Goal: Information Seeking & Learning: Learn about a topic

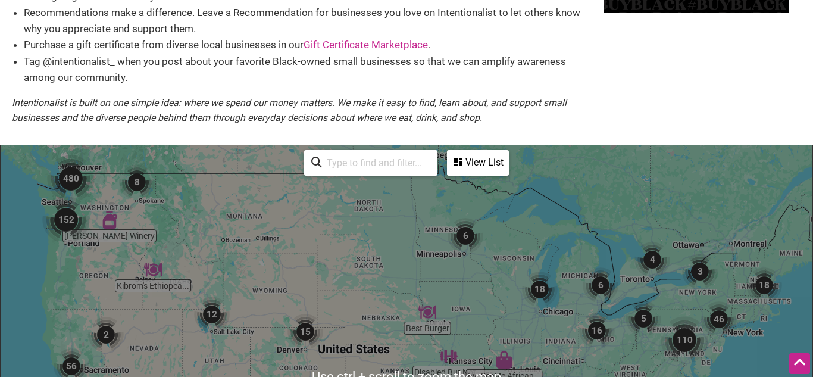
scroll to position [143, 0]
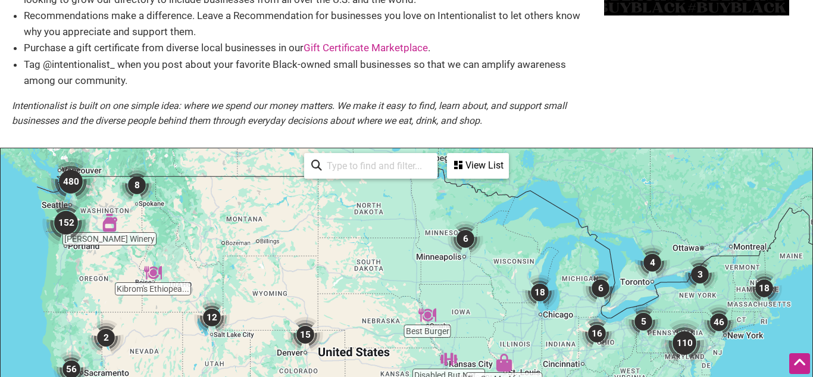
click at [67, 219] on img "152" at bounding box center [66, 223] width 48 height 48
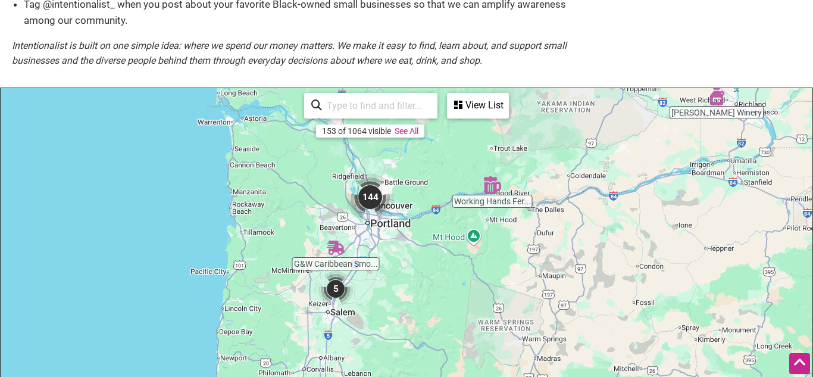
scroll to position [200, 0]
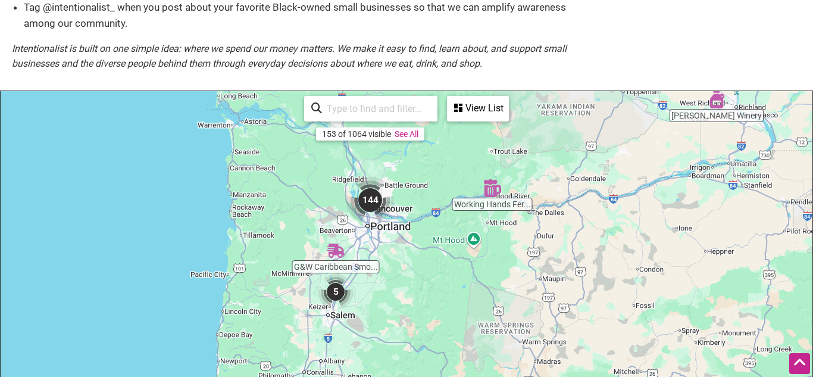
click at [344, 113] on input "search" at bounding box center [376, 108] width 108 height 23
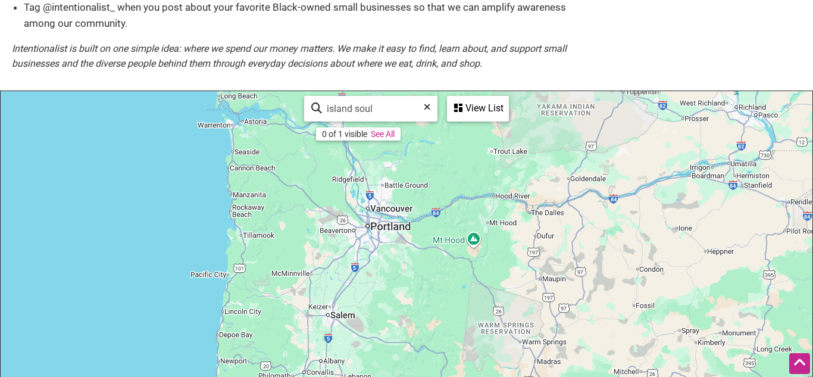
type input "island soul"
click at [468, 104] on div "View List" at bounding box center [477, 108] width 59 height 23
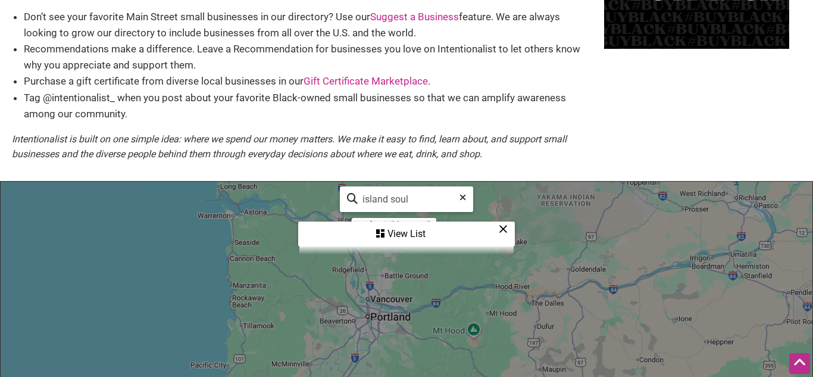
scroll to position [114, 0]
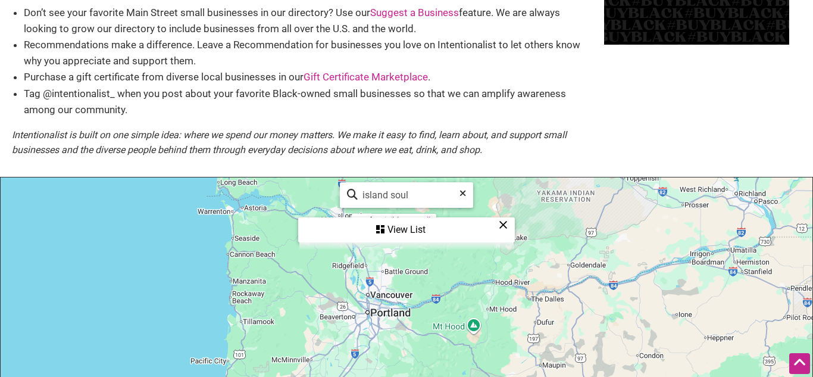
click at [388, 228] on div "View List" at bounding box center [406, 229] width 214 height 23
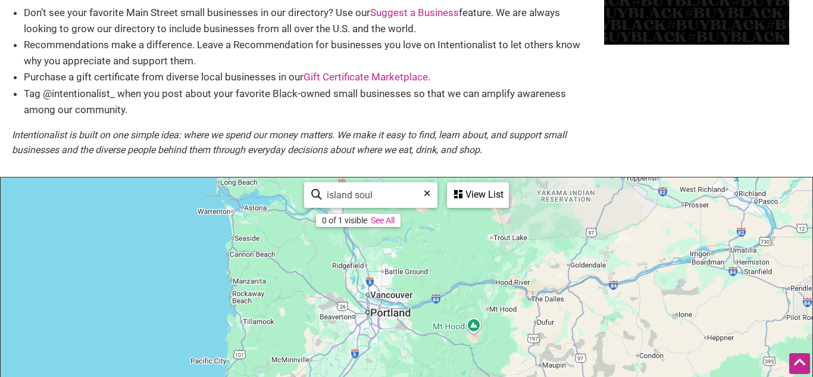
click at [428, 195] on icon at bounding box center [427, 198] width 7 height 18
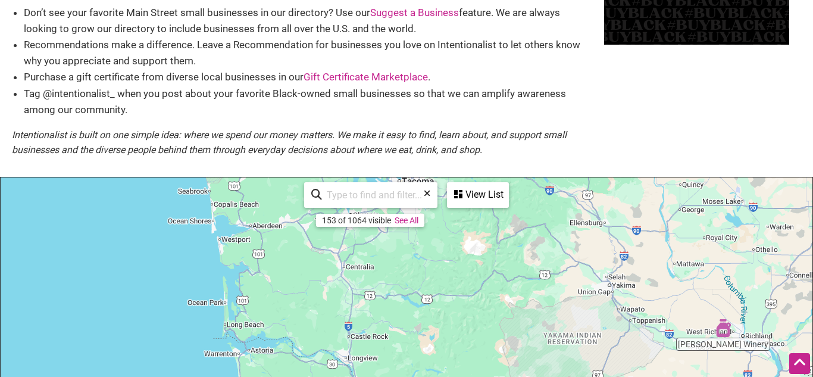
drag, startPoint x: 329, startPoint y: 261, endPoint x: 335, endPoint y: 405, distance: 143.5
click at [335, 262] on html "× Menu 0 Add a Business Map Blog Store Offers Intentionalist Cards Buy Black Ca…" at bounding box center [406, 74] width 813 height 377
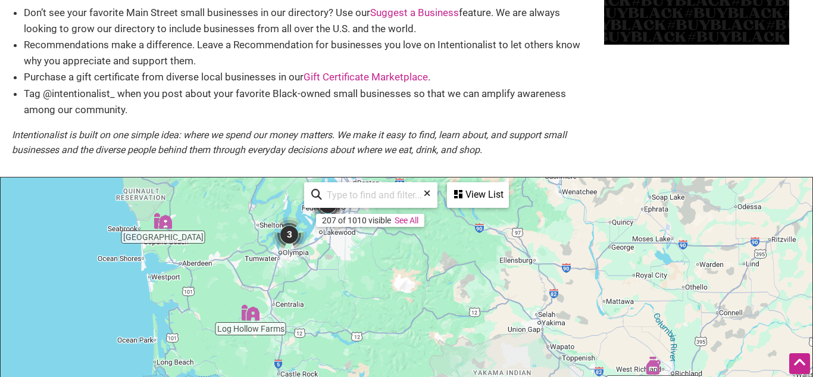
drag, startPoint x: 333, startPoint y: 330, endPoint x: 266, endPoint y: 405, distance: 100.3
click at [266, 262] on html "× Menu 0 Add a Business Map Blog Store Offers Intentionalist Cards Buy Black Ca…" at bounding box center [406, 74] width 813 height 377
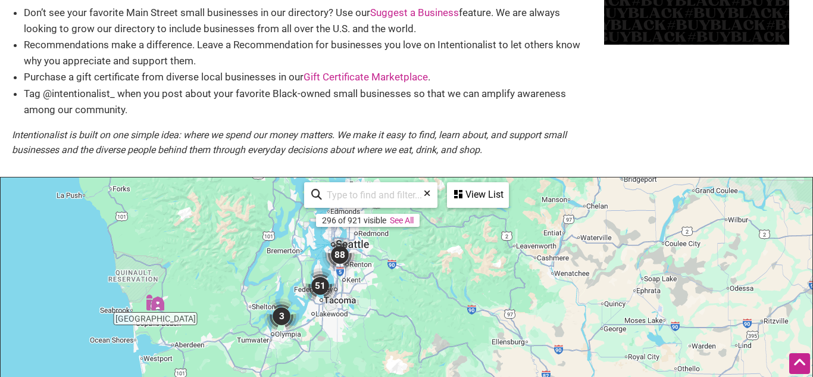
drag, startPoint x: 352, startPoint y: 276, endPoint x: 343, endPoint y: 374, distance: 98.0
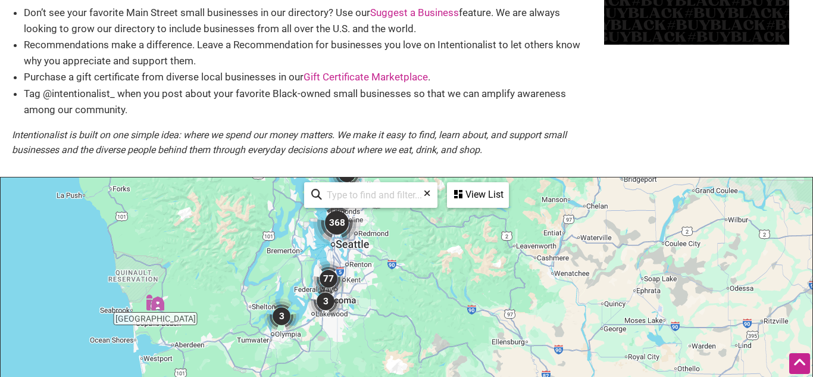
click at [336, 223] on img "368" at bounding box center [337, 223] width 48 height 48
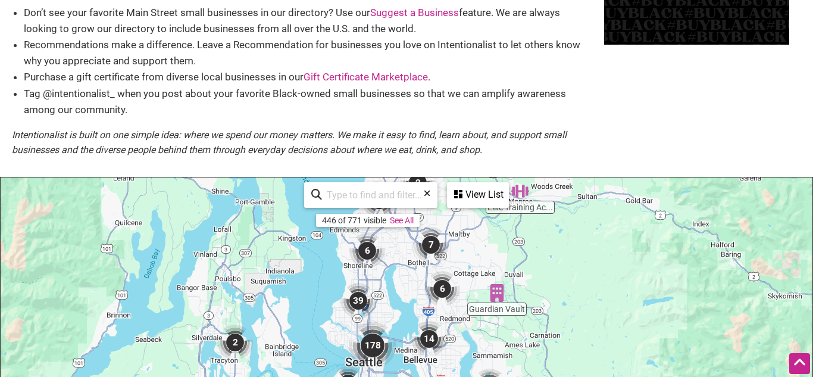
click at [371, 344] on img "178" at bounding box center [373, 345] width 48 height 48
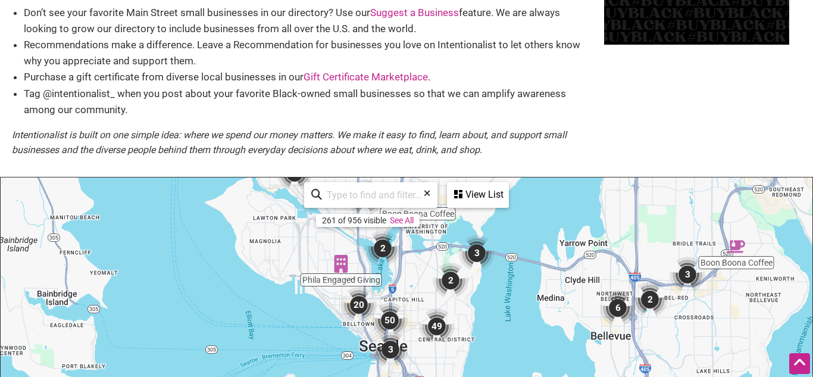
click at [437, 325] on img "49" at bounding box center [437, 326] width 36 height 36
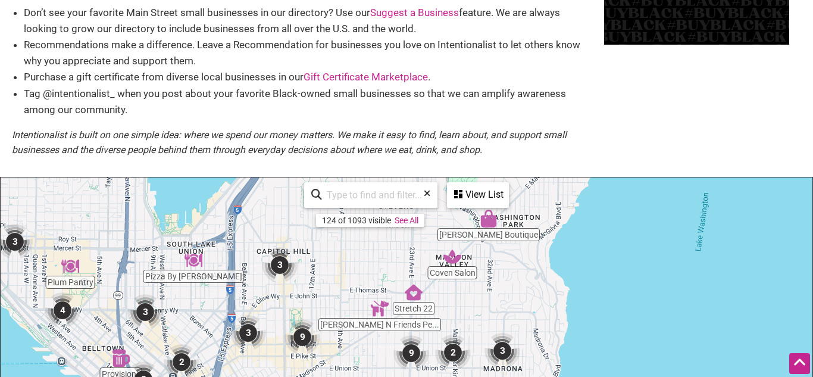
click at [246, 334] on img "3" at bounding box center [248, 333] width 36 height 36
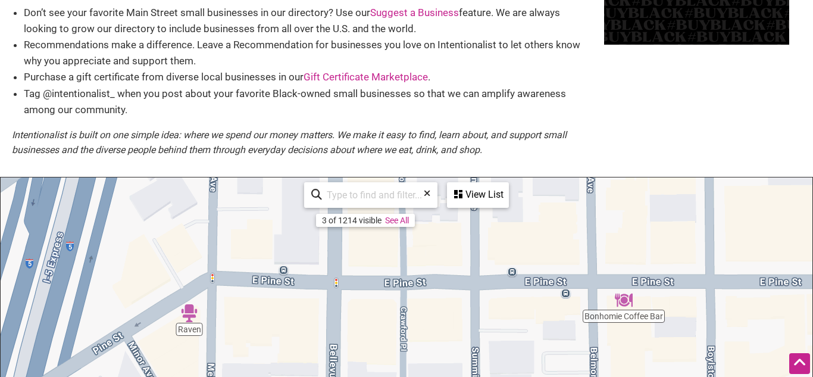
click at [400, 221] on link "See All" at bounding box center [397, 220] width 24 height 10
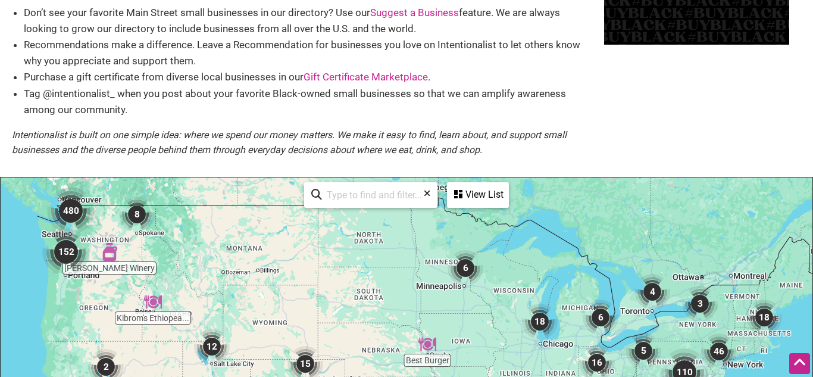
click at [476, 198] on div "View List" at bounding box center [477, 194] width 59 height 23
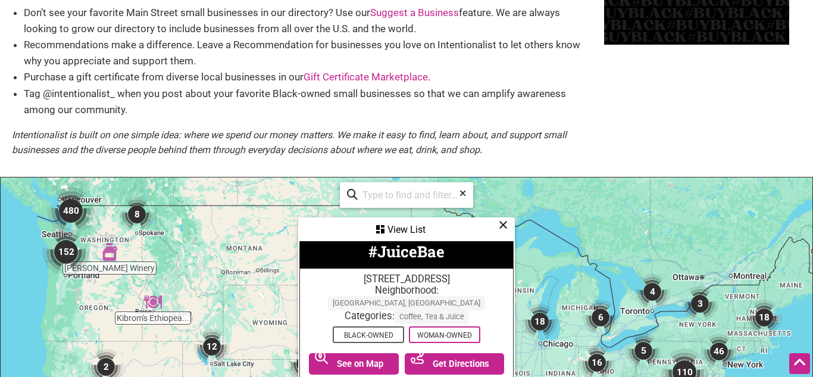
scroll to position [14, 0]
